Goal: Find specific page/section: Find specific page/section

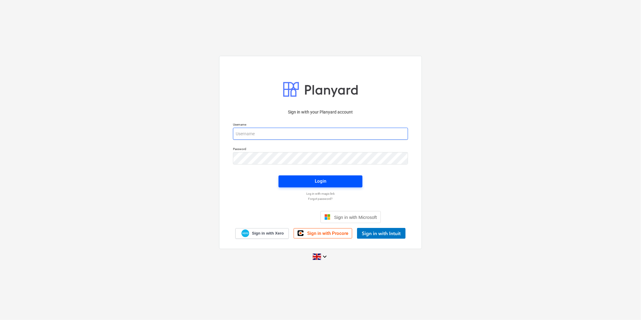
type input "[EMAIL_ADDRESS][DOMAIN_NAME]"
click at [326, 180] on span "Login" at bounding box center [320, 181] width 69 height 8
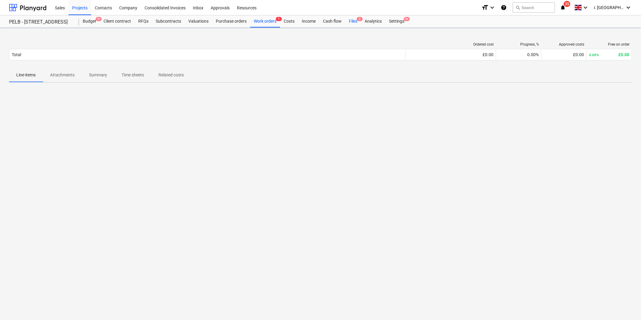
click at [352, 23] on div "Files 2" at bounding box center [353, 21] width 16 height 12
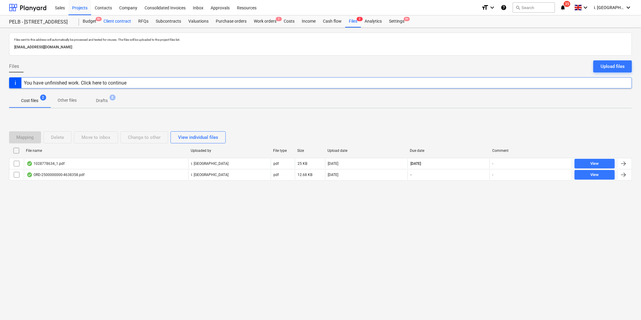
click at [109, 22] on div "Client contract" at bounding box center [117, 21] width 35 height 12
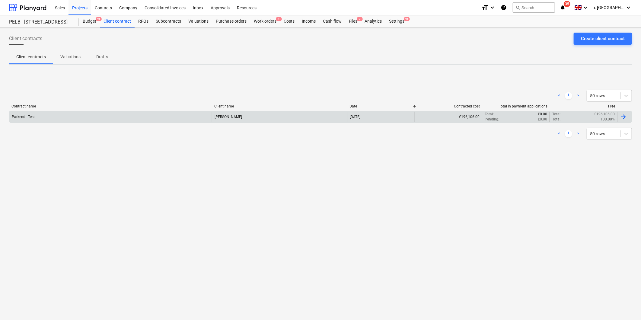
click at [101, 117] on div "Parkend - Test" at bounding box center [110, 117] width 202 height 10
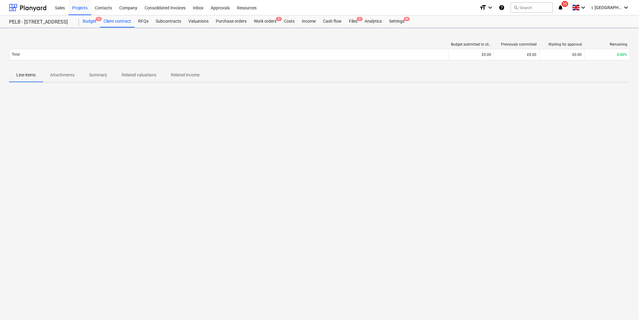
click at [89, 23] on div "Budget 9+" at bounding box center [89, 21] width 21 height 12
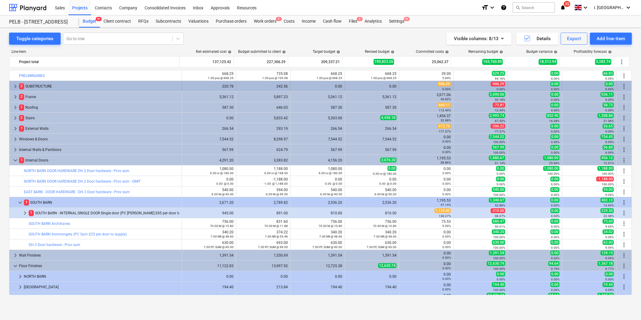
click at [17, 84] on span "keyboard_arrow_right" at bounding box center [15, 86] width 7 height 7
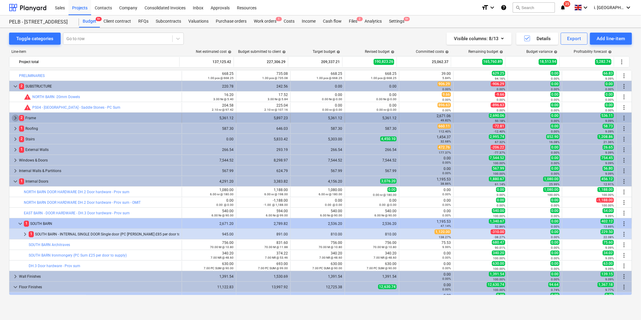
click at [15, 118] on span "keyboard_arrow_right" at bounding box center [15, 117] width 7 height 7
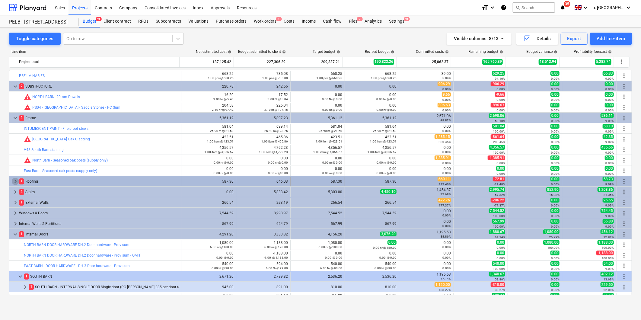
click at [15, 181] on span "keyboard_arrow_right" at bounding box center [15, 181] width 7 height 7
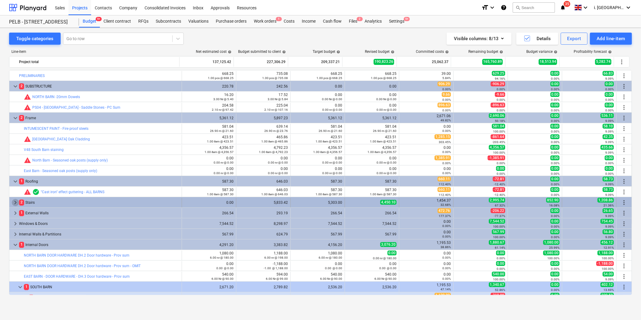
click at [16, 201] on span "keyboard_arrow_right" at bounding box center [15, 202] width 7 height 7
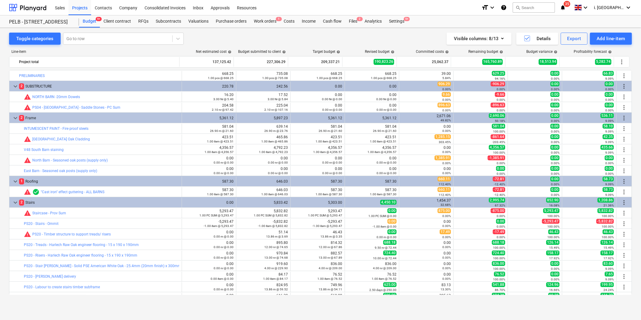
drag, startPoint x: 632, startPoint y: 108, endPoint x: 635, endPoint y: 119, distance: 12.1
click at [635, 119] on div "Toggle categories Go to row Visible columns : 8/13 Details Export Add line-item…" at bounding box center [320, 167] width 641 height 279
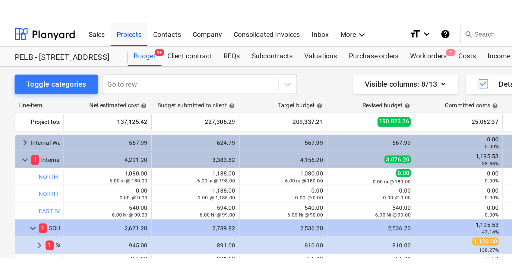
scroll to position [275, 0]
